Goal: Navigation & Orientation: Find specific page/section

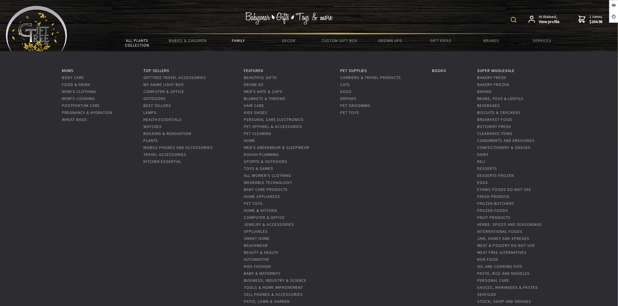
click at [238, 41] on link "Family" at bounding box center [238, 40] width 50 height 12
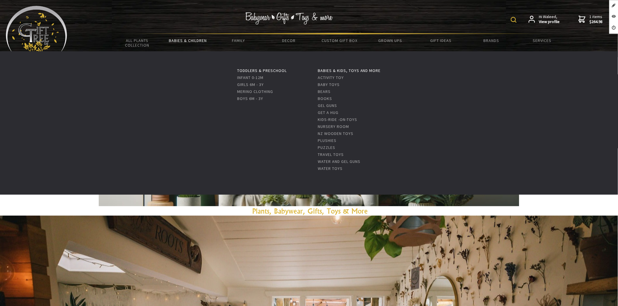
click at [187, 39] on link "Babies & Children" at bounding box center [187, 40] width 50 height 12
